Goal: Transaction & Acquisition: Purchase product/service

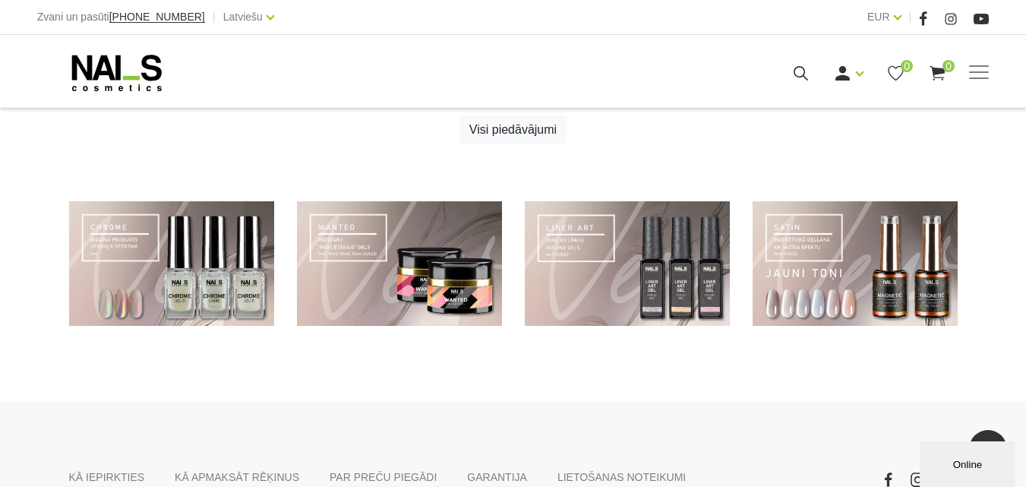
scroll to position [1074, 0]
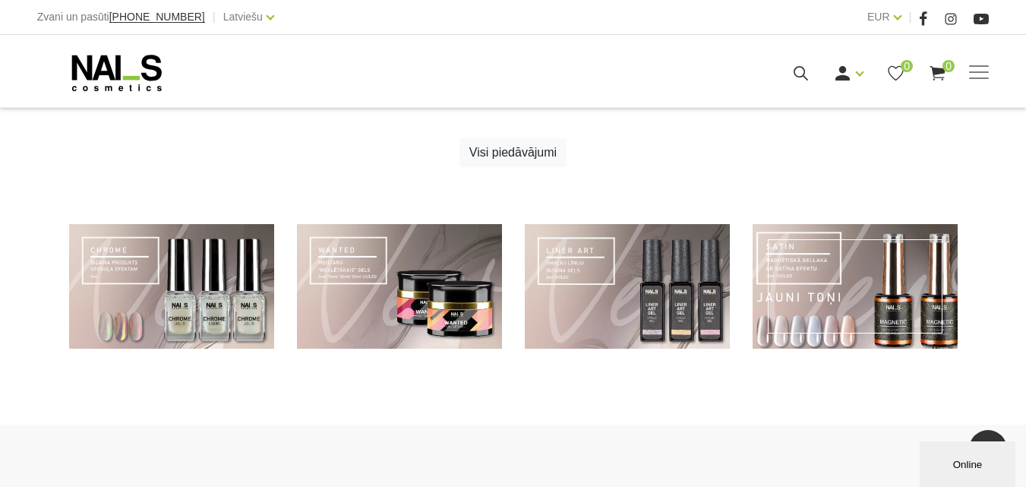
click at [836, 307] on link at bounding box center [854, 286] width 205 height 125
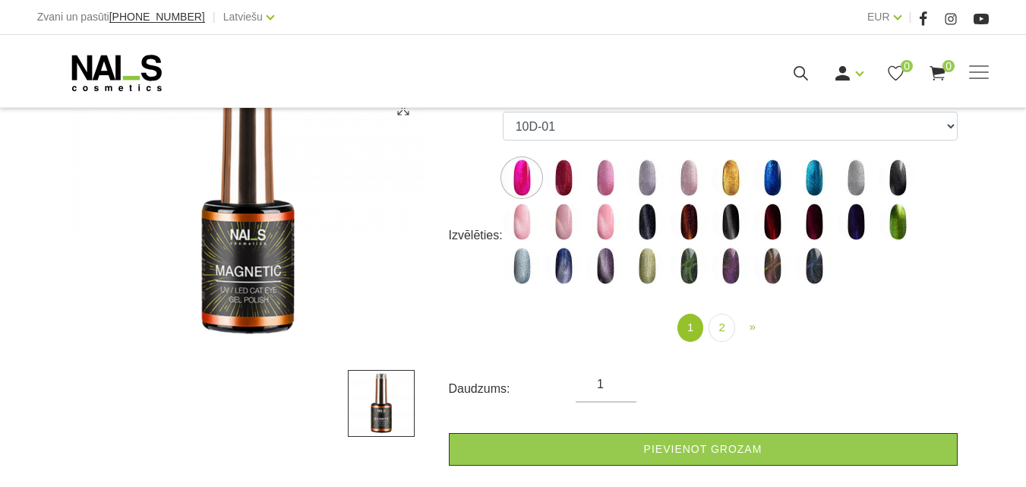
scroll to position [314, 0]
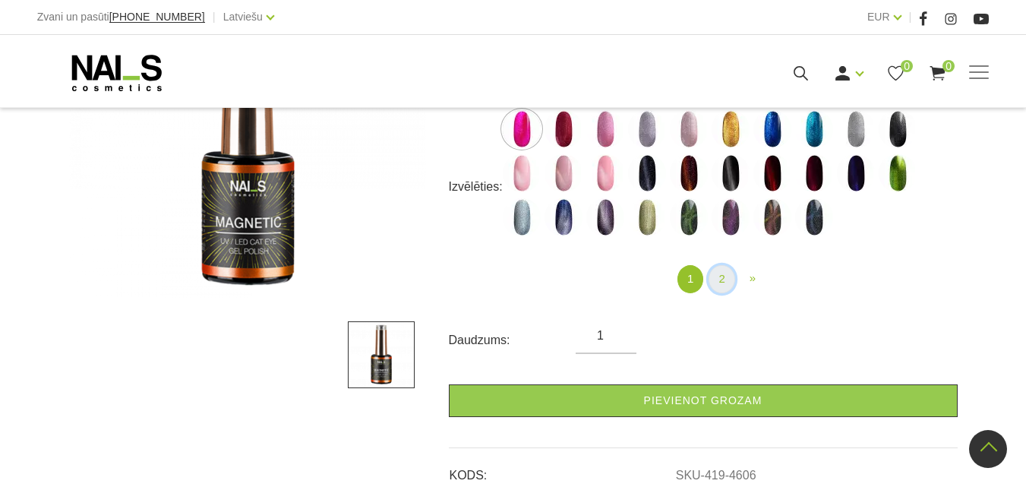
click at [727, 280] on link "2" at bounding box center [721, 279] width 26 height 28
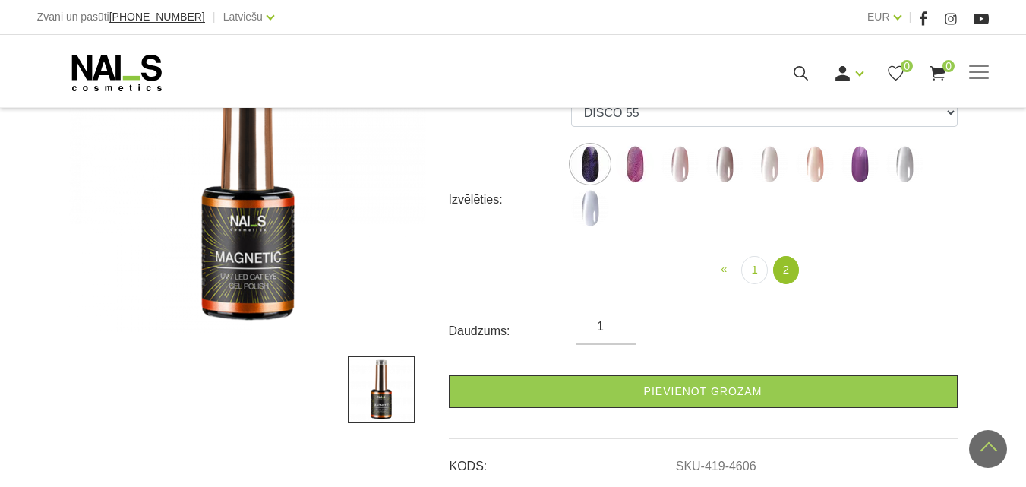
scroll to position [144, 0]
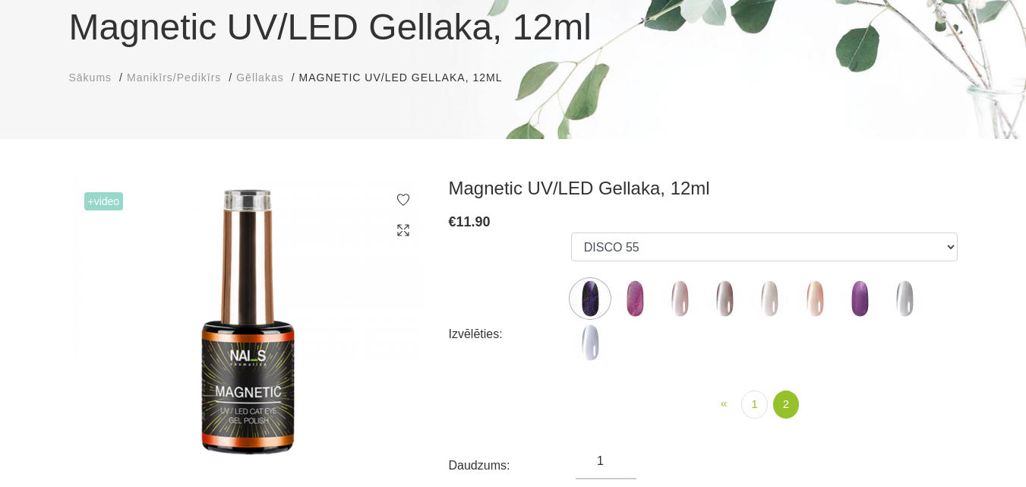
click at [682, 309] on img at bounding box center [680, 298] width 38 height 38
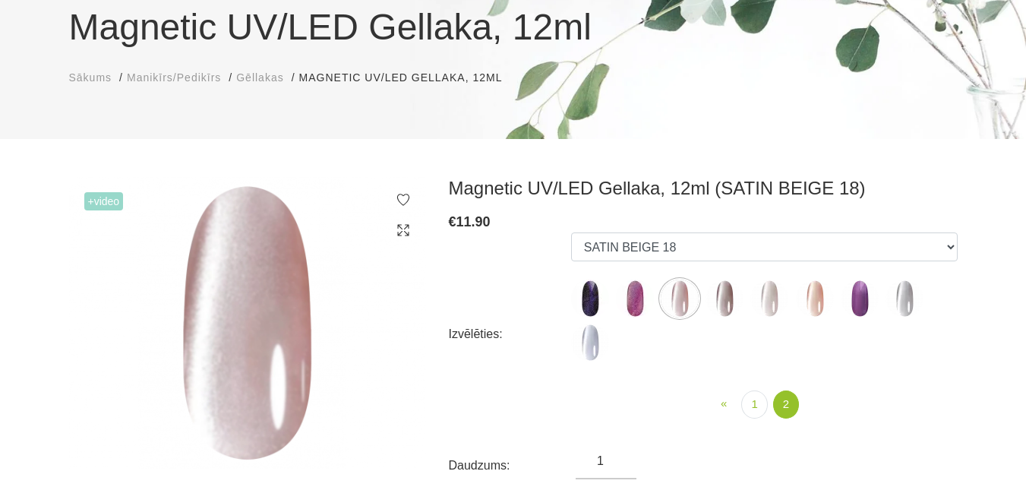
click at [808, 303] on img at bounding box center [815, 298] width 38 height 38
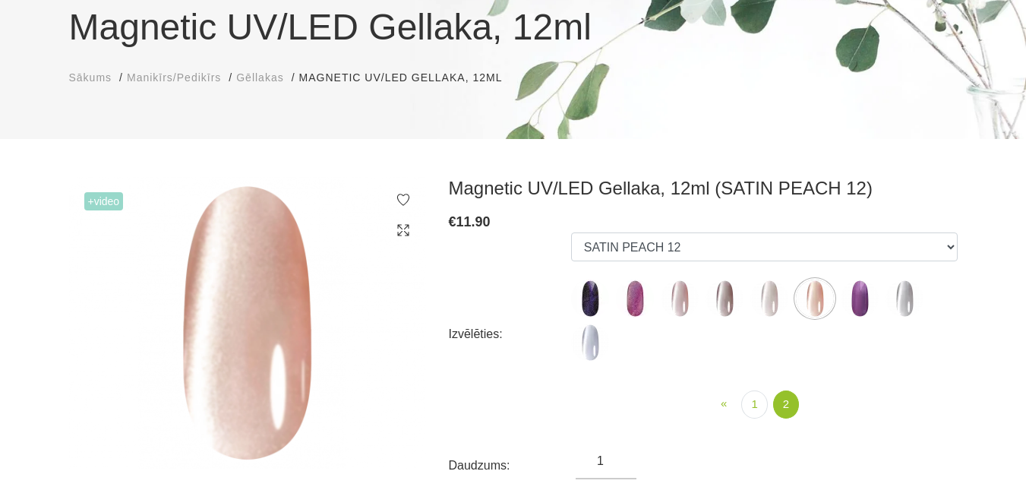
click at [899, 311] on img at bounding box center [904, 298] width 38 height 38
select select "6297"
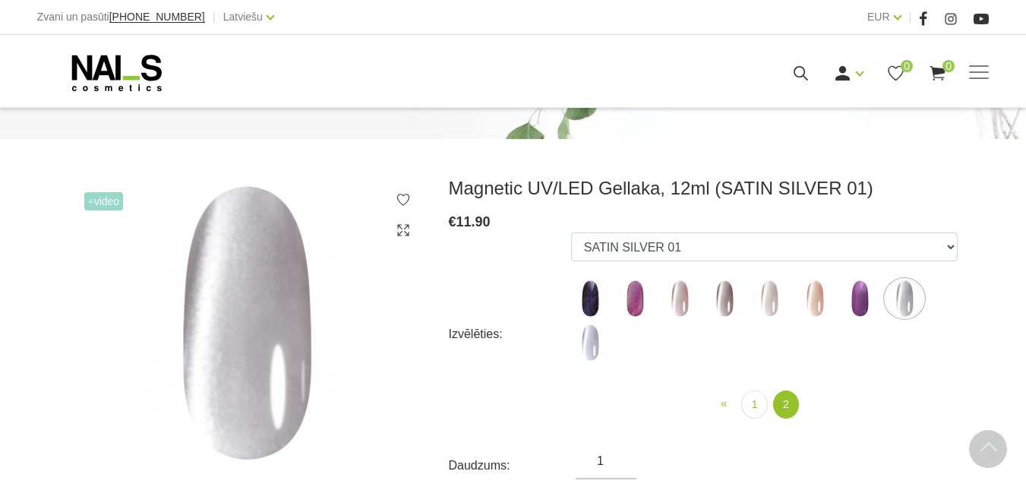
scroll to position [314, 0]
